Goal: Find specific page/section

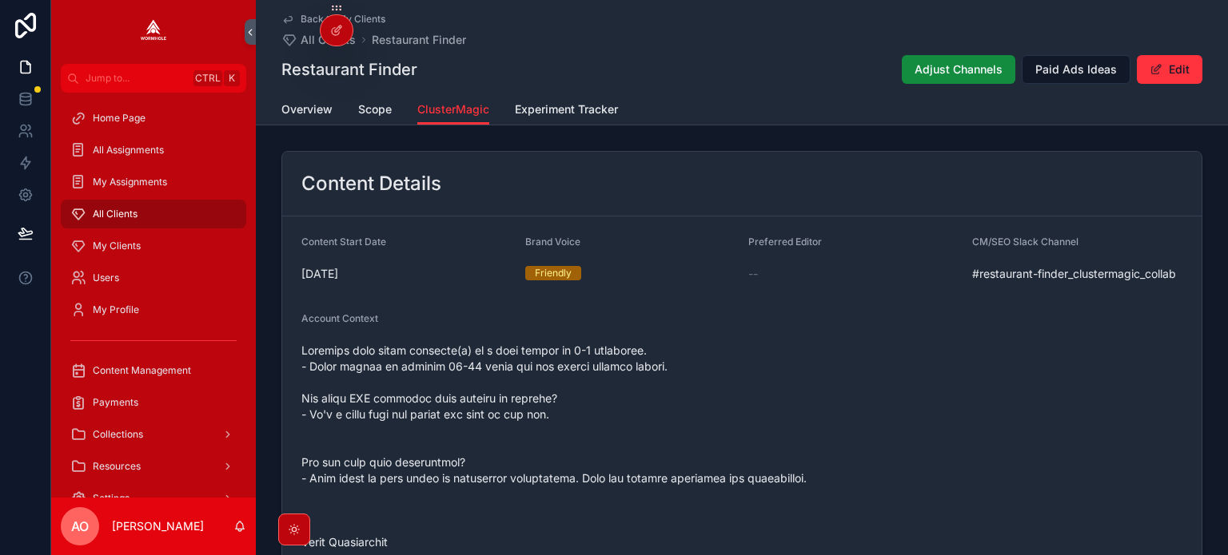
scroll to position [1679, 0]
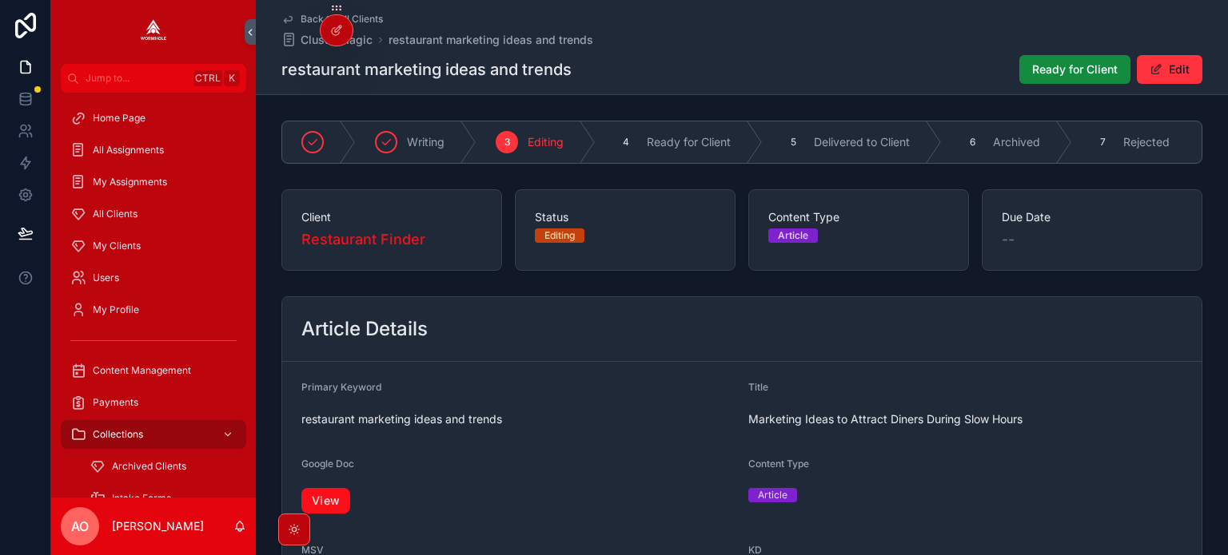
click at [324, 504] on link "View" at bounding box center [325, 501] width 49 height 26
